Goal: Task Accomplishment & Management: Complete application form

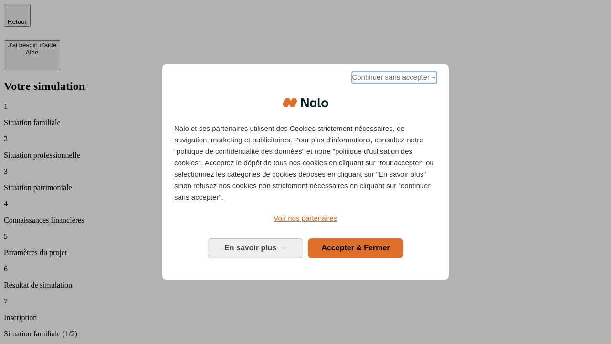
click at [393, 79] on span "Continuer sans accepter →" at bounding box center [394, 77] width 85 height 11
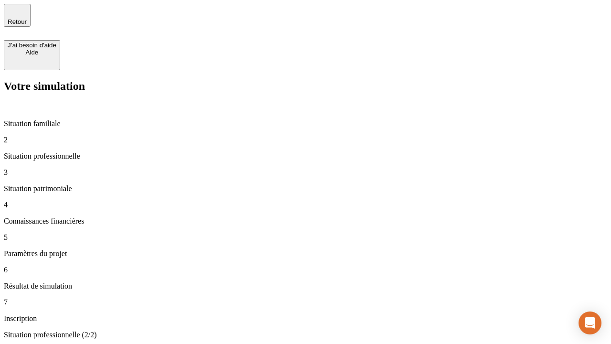
type input "30 000"
type input "40 000"
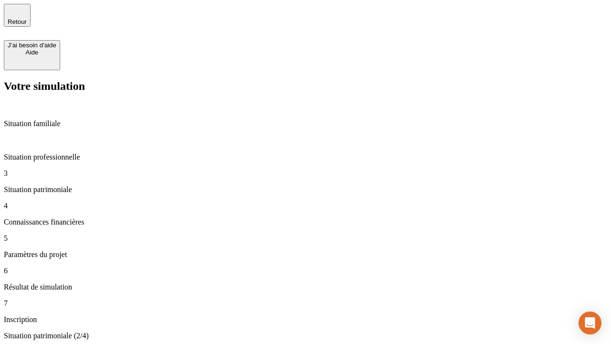
type input "1 100"
type input "20"
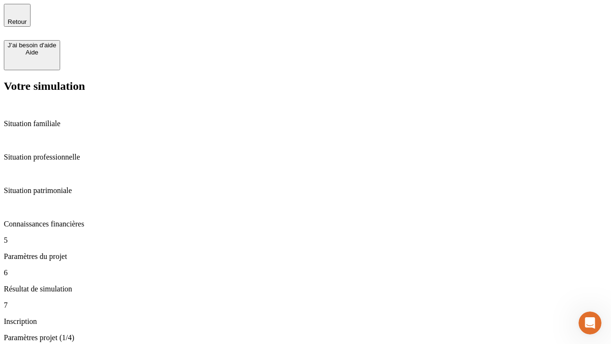
scroll to position [325, 0]
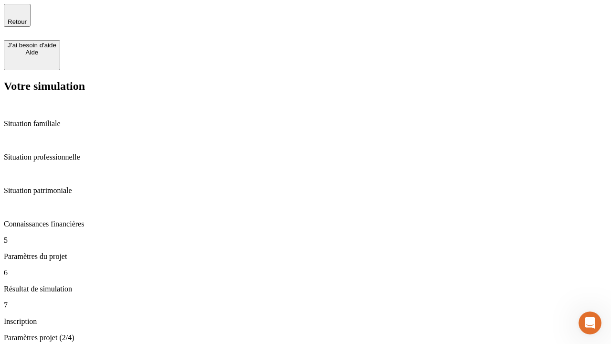
type input "40"
type input "50 000"
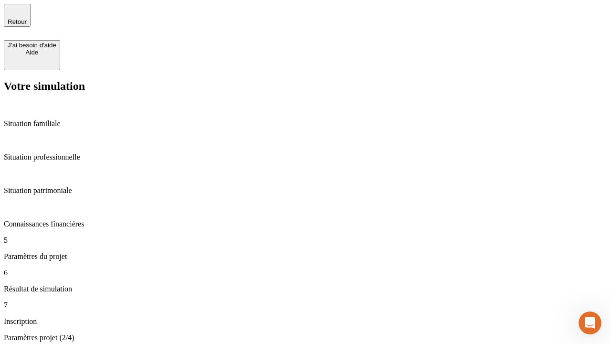
type input "640"
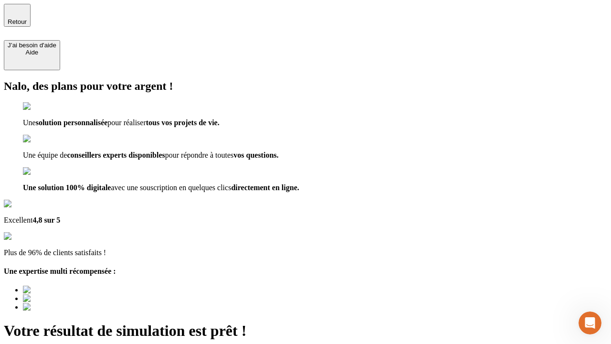
type input "[EMAIL_ADDRESS][DOMAIN_NAME]"
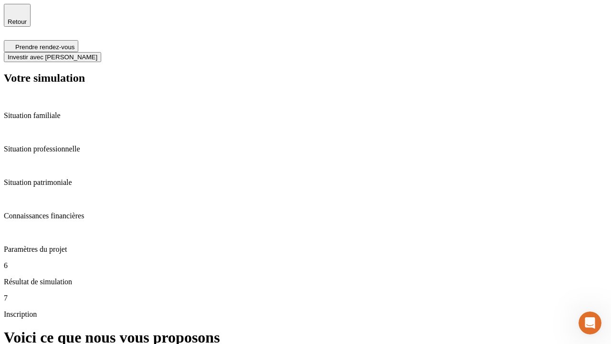
click at [97, 53] on span "Investir avec [PERSON_NAME]" at bounding box center [53, 56] width 90 height 7
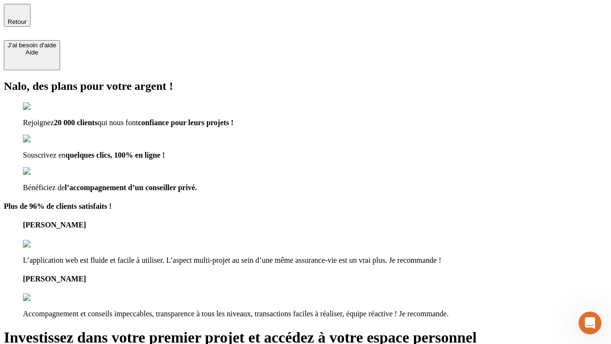
type input "[EMAIL_ADDRESS][DOMAIN_NAME]"
